Goal: Task Accomplishment & Management: Manage account settings

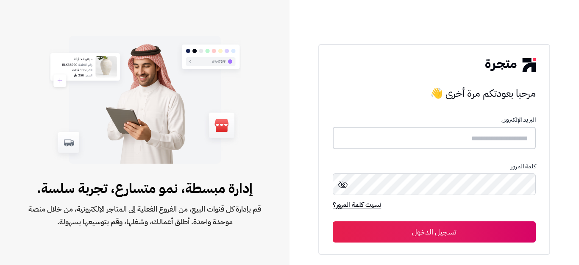
click at [517, 141] on input "text" at bounding box center [434, 138] width 203 height 22
type input "*"
type input "******"
click at [333, 221] on button "تسجيل الدخول" at bounding box center [434, 231] width 203 height 21
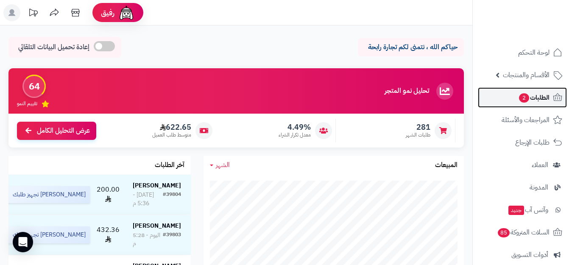
click at [548, 100] on span "الطلبات 2" at bounding box center [533, 98] width 31 height 12
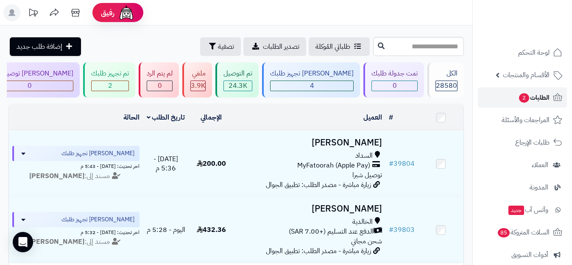
click at [533, 104] on link "الطلبات 2" at bounding box center [522, 97] width 89 height 20
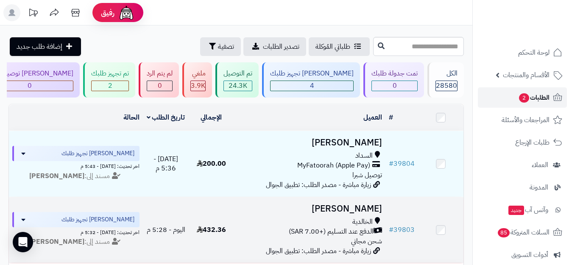
scroll to position [0, 0]
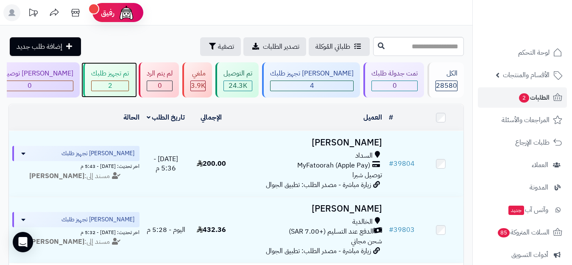
click at [112, 87] on span "2" at bounding box center [110, 86] width 4 height 10
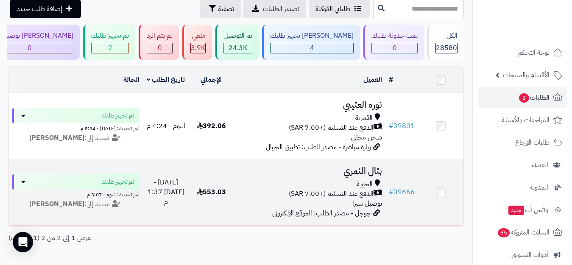
scroll to position [53, 0]
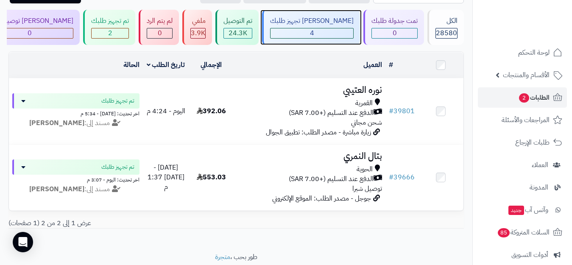
click at [327, 36] on div "4" at bounding box center [311, 33] width 83 height 10
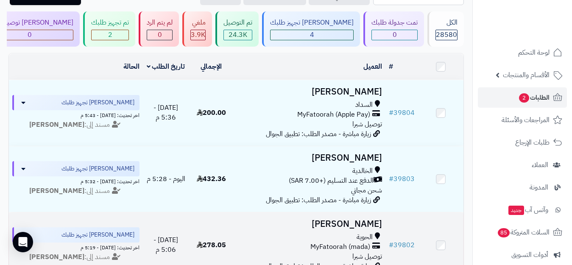
scroll to position [42, 0]
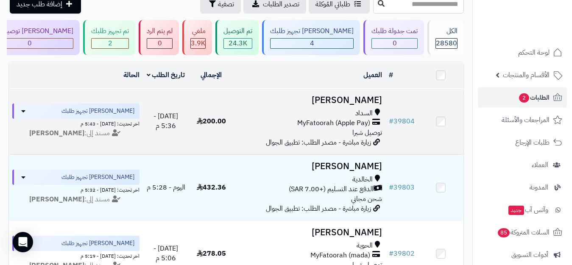
click at [263, 118] on div "السداد" at bounding box center [309, 114] width 145 height 10
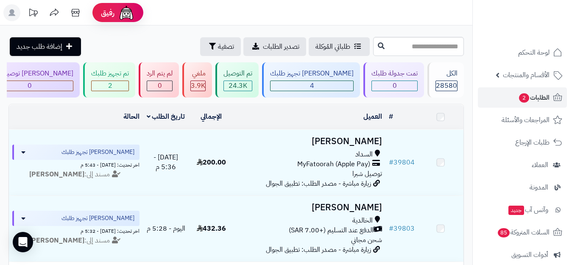
scroll to position [42, 0]
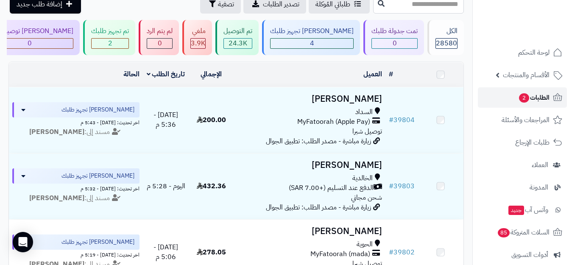
click at [536, 98] on span "الطلبات 2" at bounding box center [533, 98] width 31 height 12
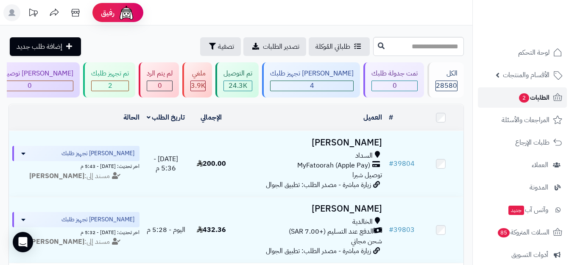
click at [536, 98] on span "الطلبات 2" at bounding box center [533, 98] width 31 height 12
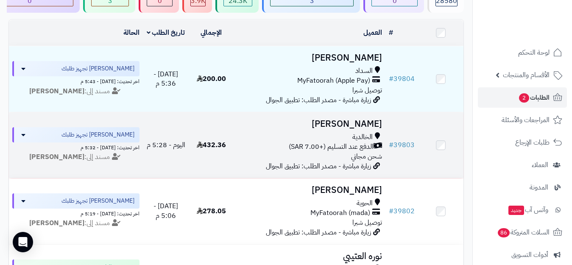
scroll to position [127, 0]
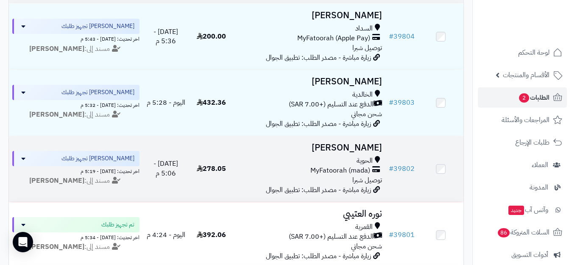
click at [274, 172] on div "MyFatoorah (mada)" at bounding box center [309, 171] width 145 height 10
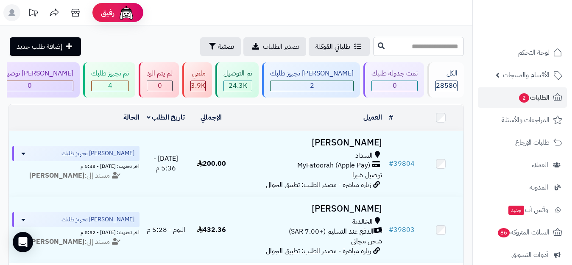
click at [396, 46] on input "text" at bounding box center [418, 46] width 91 height 19
type input "*****"
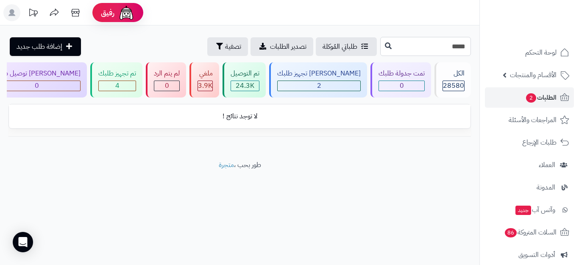
click at [422, 43] on input "*****" at bounding box center [425, 46] width 91 height 19
click at [552, 98] on span "الطلبات 2" at bounding box center [540, 98] width 31 height 12
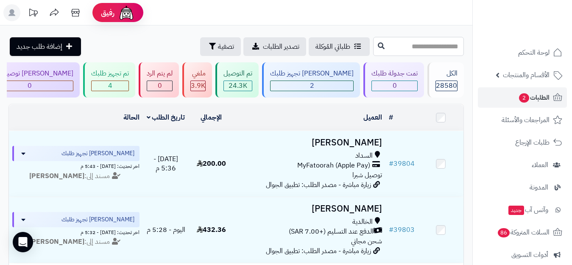
click at [448, 48] on input "text" at bounding box center [418, 46] width 91 height 19
type input "******"
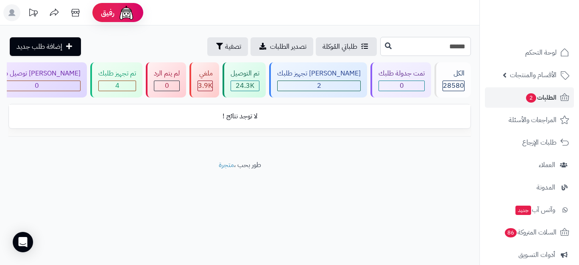
click at [438, 45] on input "******" at bounding box center [425, 46] width 91 height 19
type input "*****"
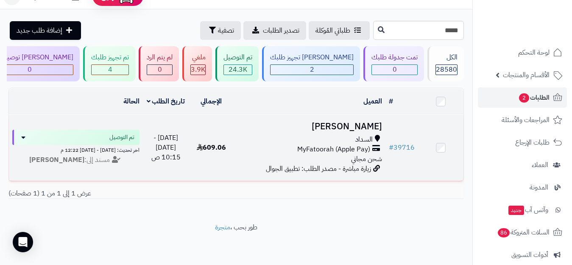
scroll to position [29, 0]
click at [257, 135] on div "السداد" at bounding box center [309, 140] width 145 height 10
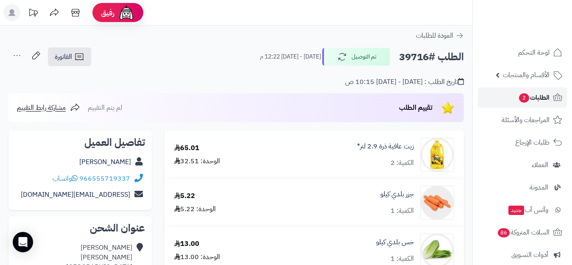
click at [544, 98] on span "الطلبات 2" at bounding box center [533, 98] width 31 height 12
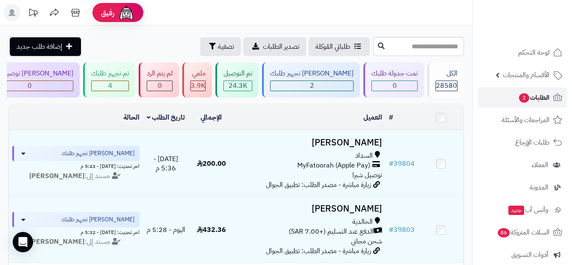
click at [532, 101] on span "الطلبات 2" at bounding box center [533, 98] width 31 height 12
click at [545, 95] on span "الطلبات 2" at bounding box center [533, 98] width 31 height 12
click at [551, 98] on link "الطلبات 2" at bounding box center [522, 97] width 89 height 20
click at [541, 100] on span "الطلبات 2" at bounding box center [533, 98] width 31 height 12
click at [548, 104] on link "الطلبات 2" at bounding box center [522, 97] width 89 height 20
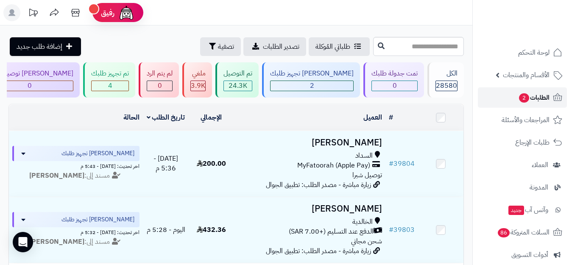
click at [534, 102] on span "الطلبات 2" at bounding box center [533, 98] width 31 height 12
click at [534, 100] on span "الطلبات 2" at bounding box center [533, 98] width 31 height 12
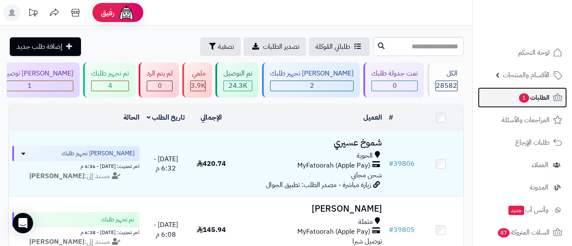
click at [551, 94] on link "الطلبات 1" at bounding box center [522, 97] width 89 height 20
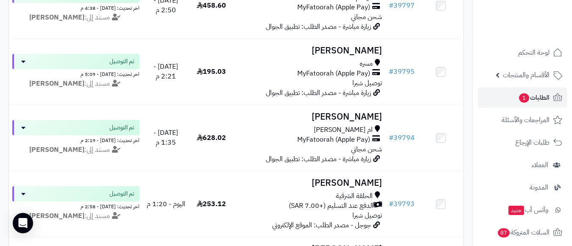
scroll to position [636, 0]
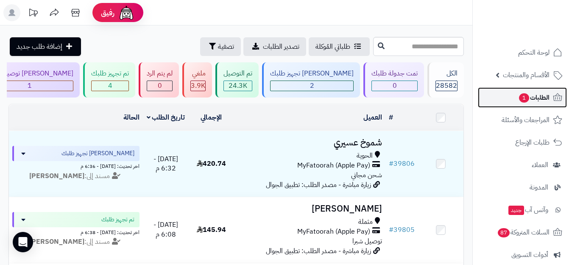
click at [537, 97] on span "الطلبات 1" at bounding box center [533, 98] width 31 height 12
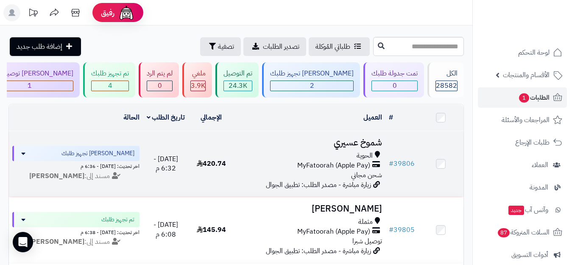
click at [269, 170] on div "MyFatoorah (Apple Pay)" at bounding box center [309, 166] width 145 height 10
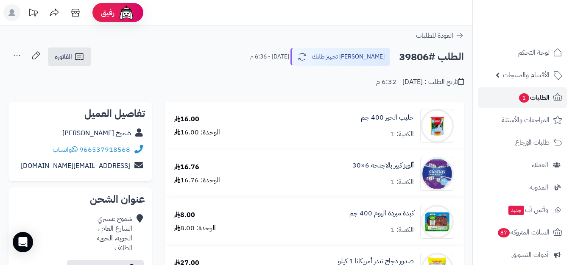
click at [538, 89] on link "الطلبات 1" at bounding box center [522, 97] width 89 height 20
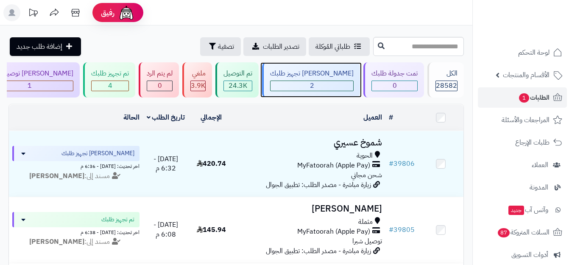
click at [312, 89] on div "2" at bounding box center [311, 86] width 83 height 10
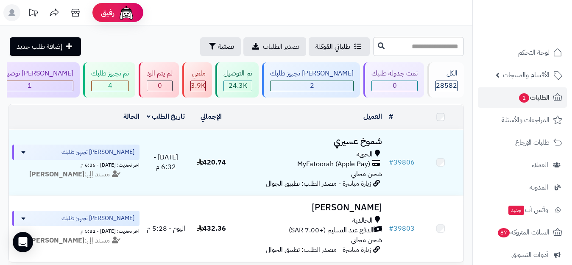
scroll to position [95, 0]
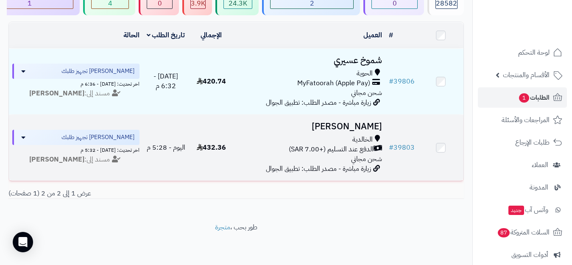
click at [261, 145] on div "الدفع عند التسليم (+7.00 SAR)" at bounding box center [309, 150] width 145 height 10
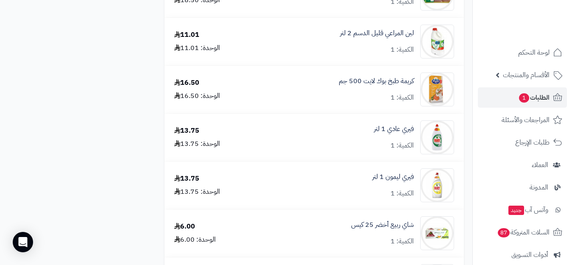
scroll to position [721, 0]
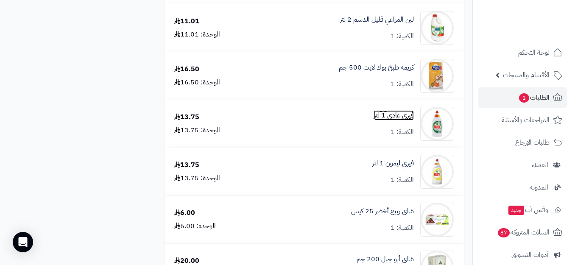
click at [404, 117] on link "فيري عادي 1 لتر" at bounding box center [394, 116] width 40 height 10
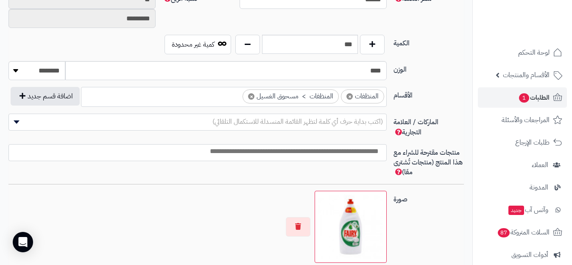
scroll to position [339, 0]
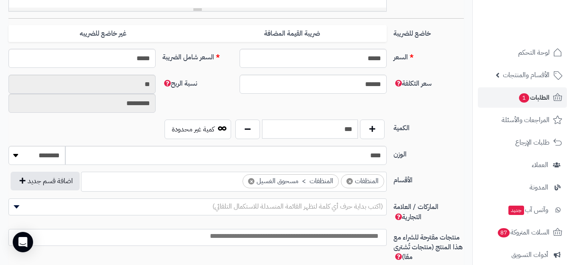
click at [338, 129] on input "***" at bounding box center [310, 129] width 96 height 19
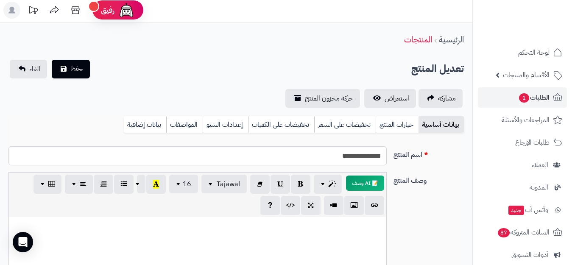
scroll to position [0, 0]
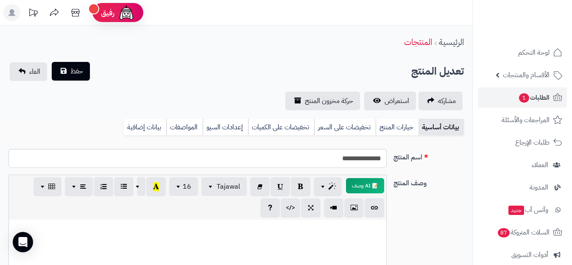
type input "*"
click at [71, 71] on span "حفظ" at bounding box center [76, 71] width 13 height 10
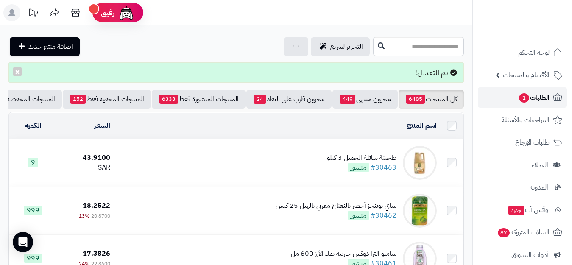
click at [535, 101] on span "الطلبات 1" at bounding box center [533, 98] width 31 height 12
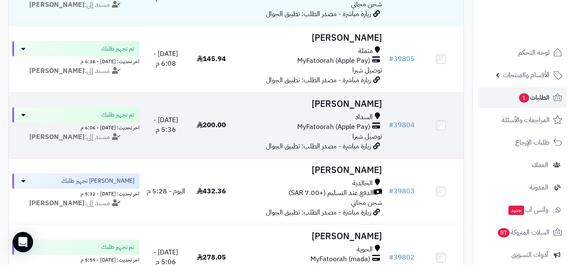
scroll to position [212, 0]
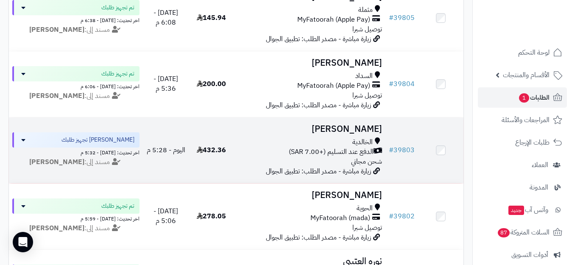
click at [245, 147] on div "الخالدية" at bounding box center [309, 142] width 145 height 10
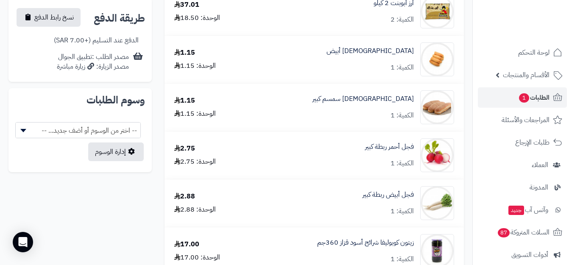
scroll to position [382, 0]
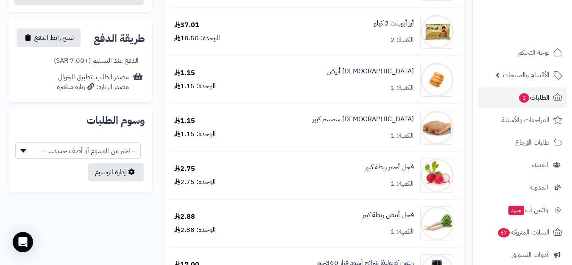
click at [528, 96] on span "الطلبات 1" at bounding box center [533, 98] width 31 height 12
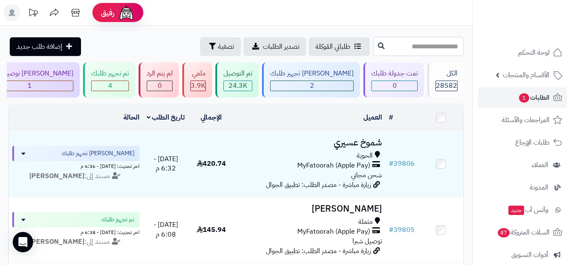
click at [414, 48] on input "text" at bounding box center [418, 46] width 91 height 19
type input "*****"
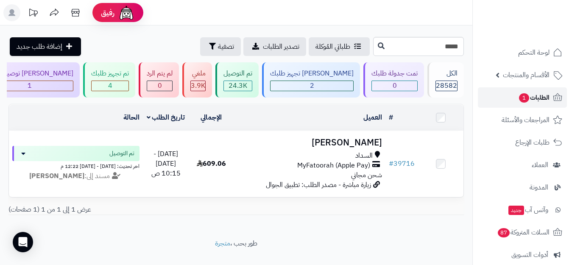
click at [536, 98] on span "الطلبات 1" at bounding box center [533, 98] width 31 height 12
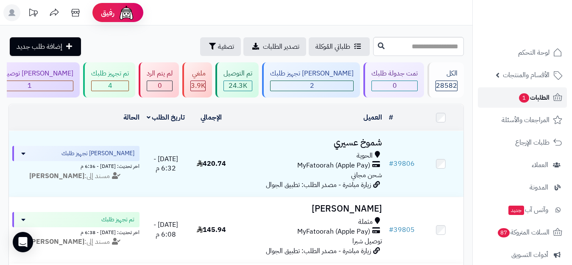
click at [530, 93] on span "الطلبات 1" at bounding box center [533, 98] width 31 height 12
click at [521, 100] on span "1" at bounding box center [524, 97] width 10 height 9
click at [10, 11] on icon at bounding box center [11, 12] width 7 height 7
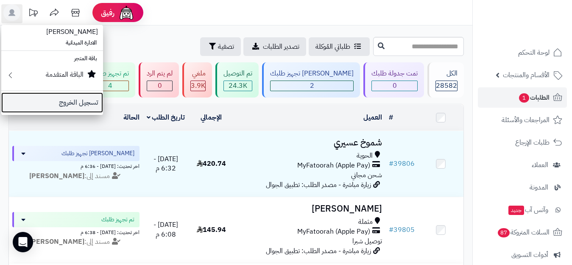
click at [88, 102] on link "تسجيل الخروج" at bounding box center [52, 102] width 102 height 20
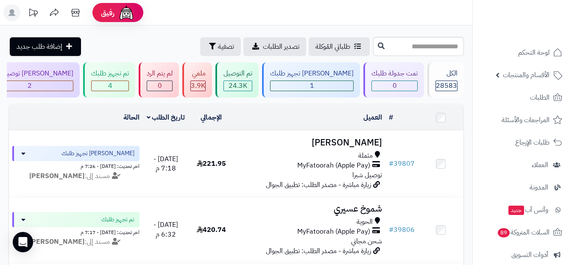
click at [12, 11] on icon at bounding box center [11, 12] width 7 height 7
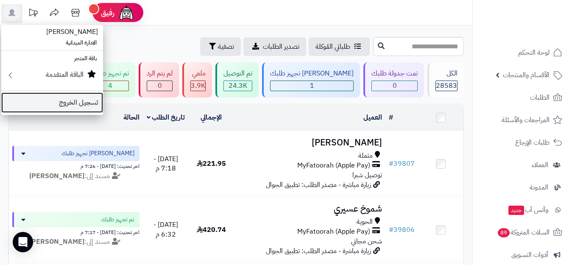
click at [97, 106] on link "تسجيل الخروج" at bounding box center [52, 102] width 102 height 20
